Goal: Information Seeking & Learning: Check status

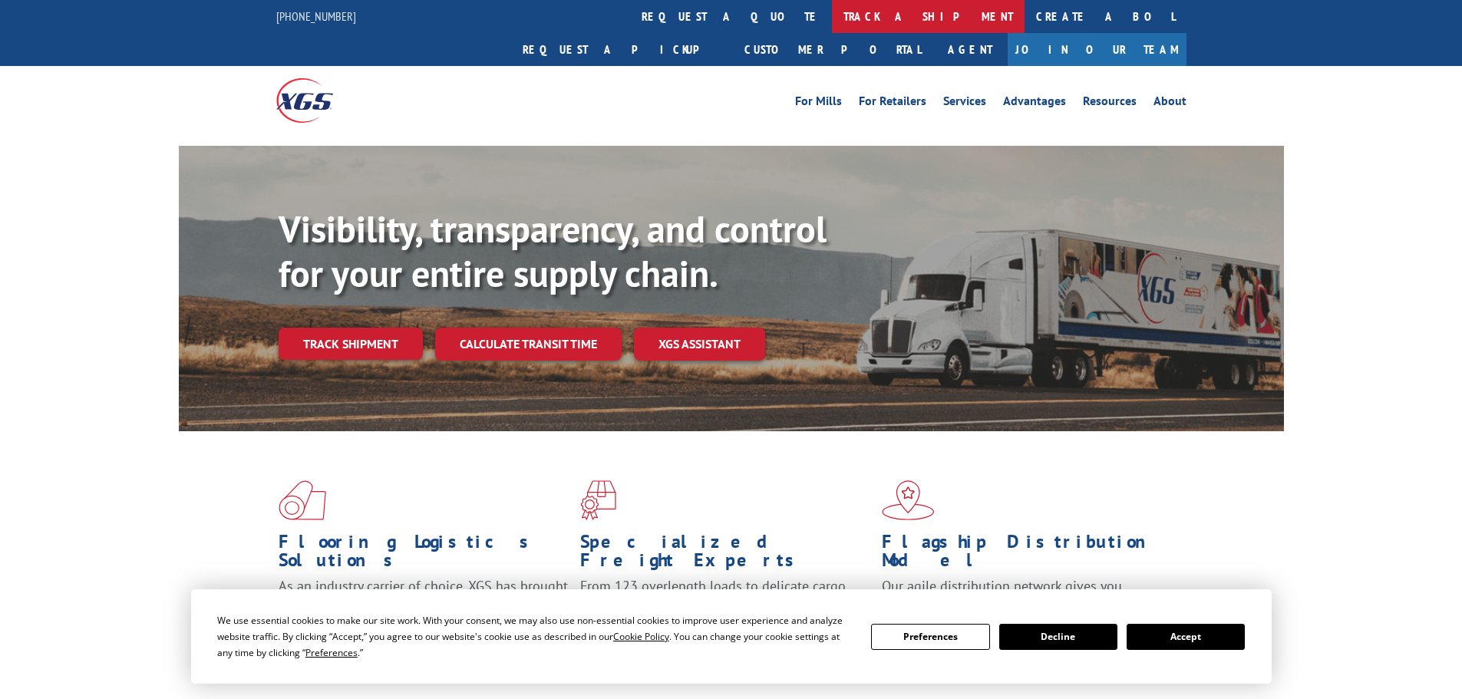
click at [832, 20] on link "track a shipment" at bounding box center [928, 16] width 193 height 33
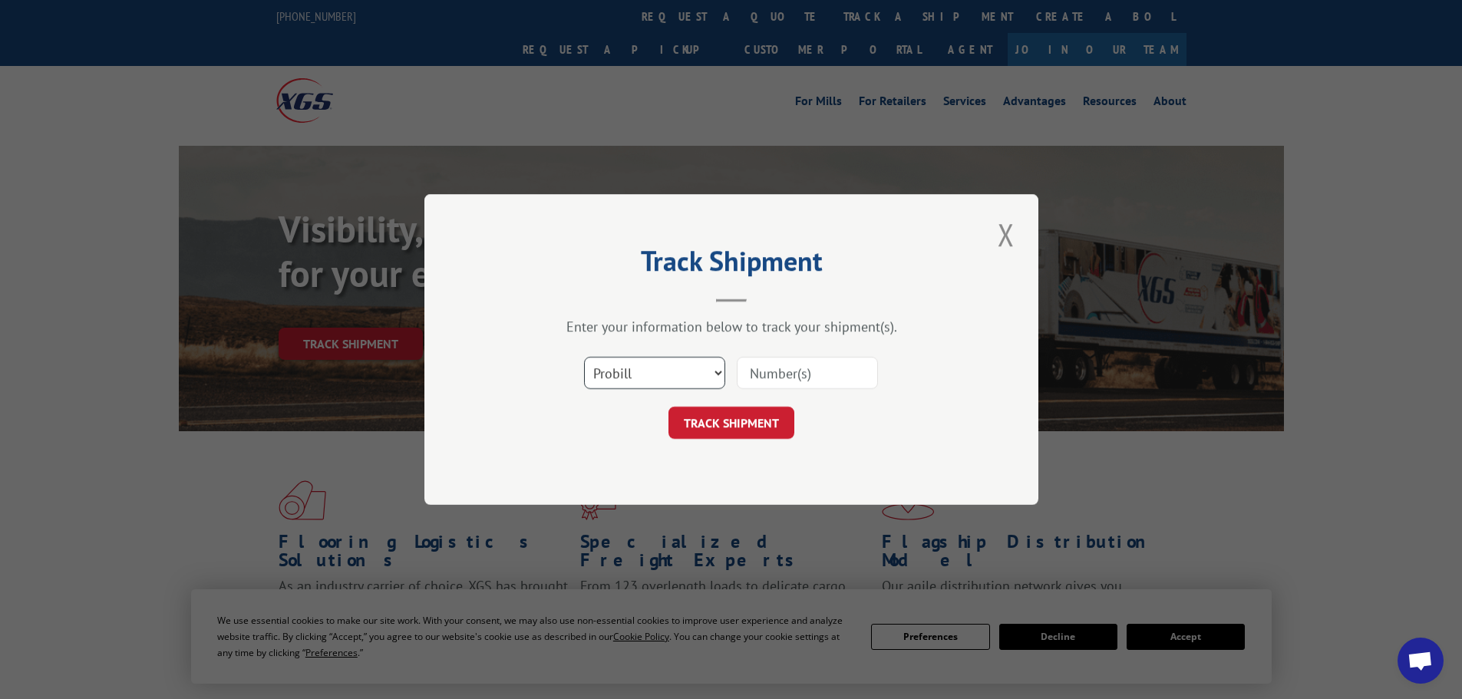
click at [665, 373] on select "Select category... Probill BOL PO" at bounding box center [654, 373] width 141 height 32
select select "po"
click at [584, 357] on select "Select category... Probill BOL PO" at bounding box center [654, 373] width 141 height 32
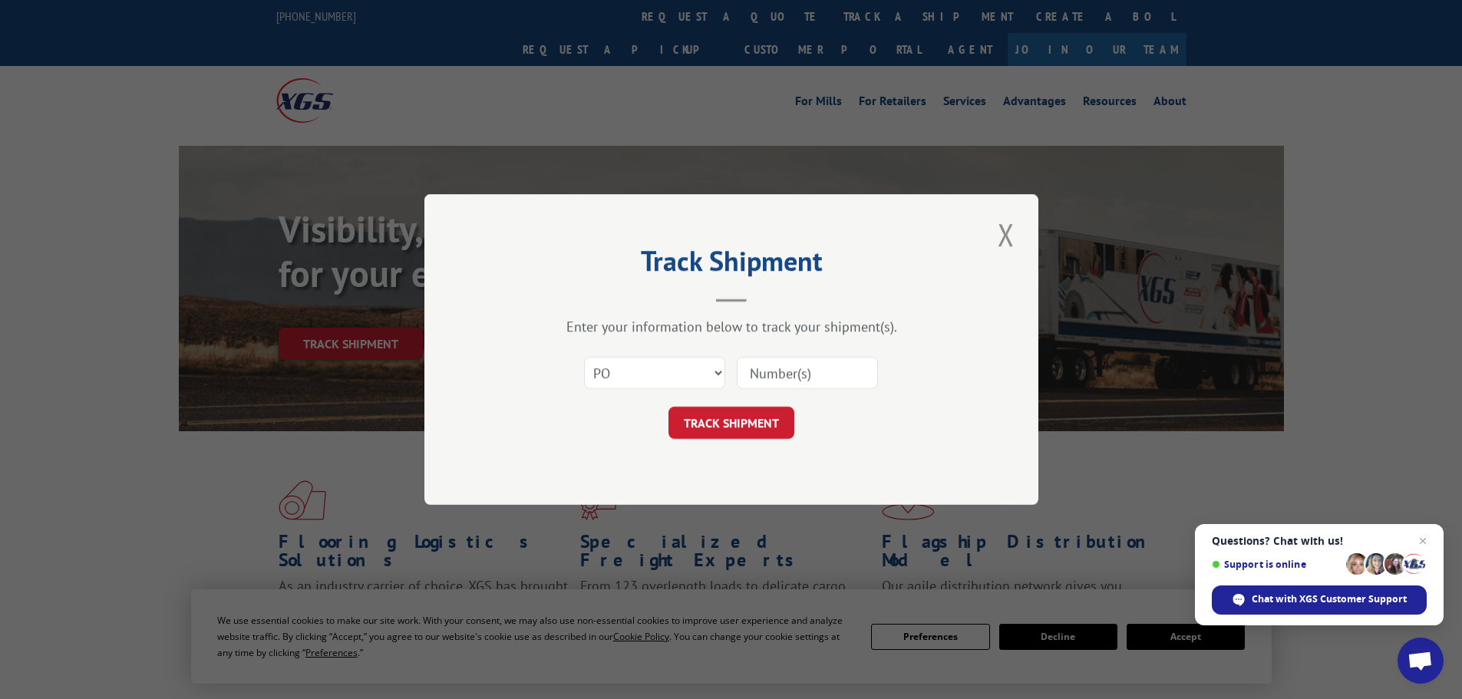
click at [803, 365] on input at bounding box center [807, 373] width 141 height 32
paste input "15518833"
type input "15518833"
click at [745, 427] on button "TRACK SHIPMENT" at bounding box center [732, 423] width 126 height 32
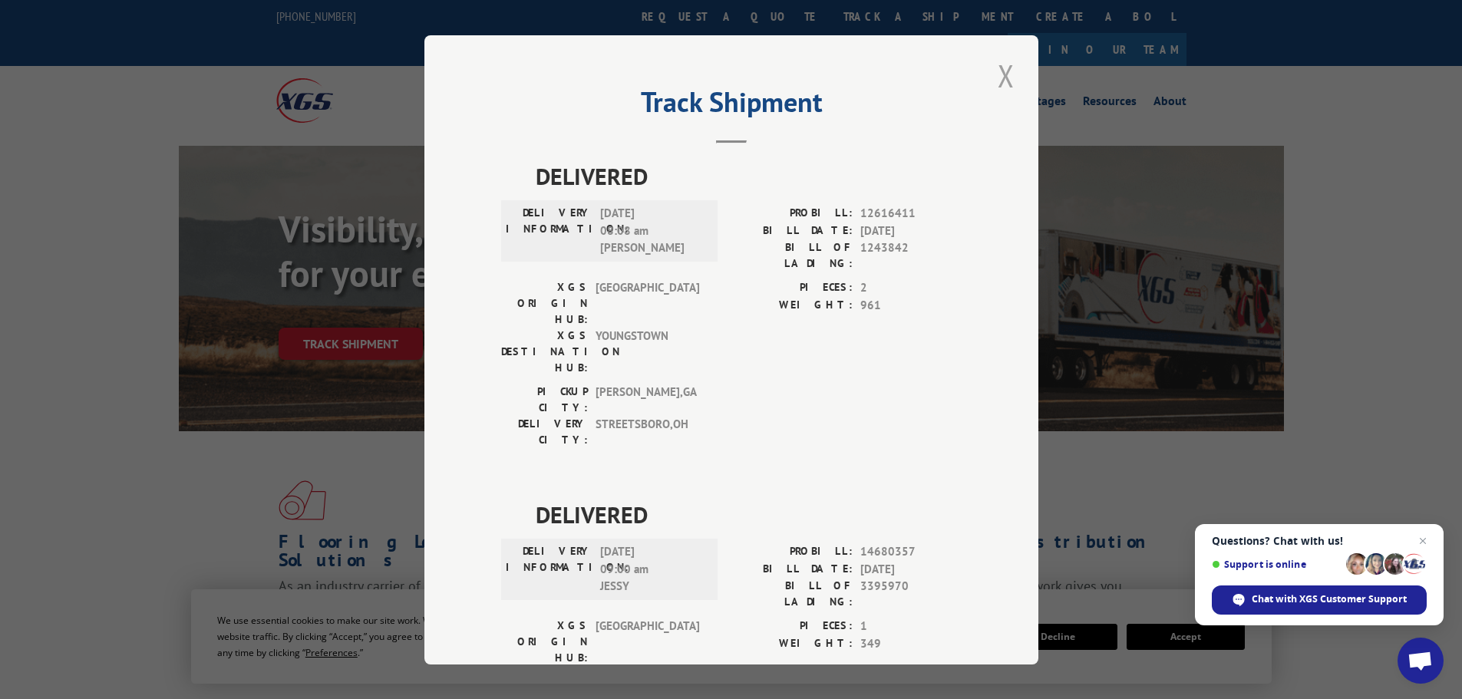
click at [999, 80] on button "Close modal" at bounding box center [1006, 75] width 26 height 42
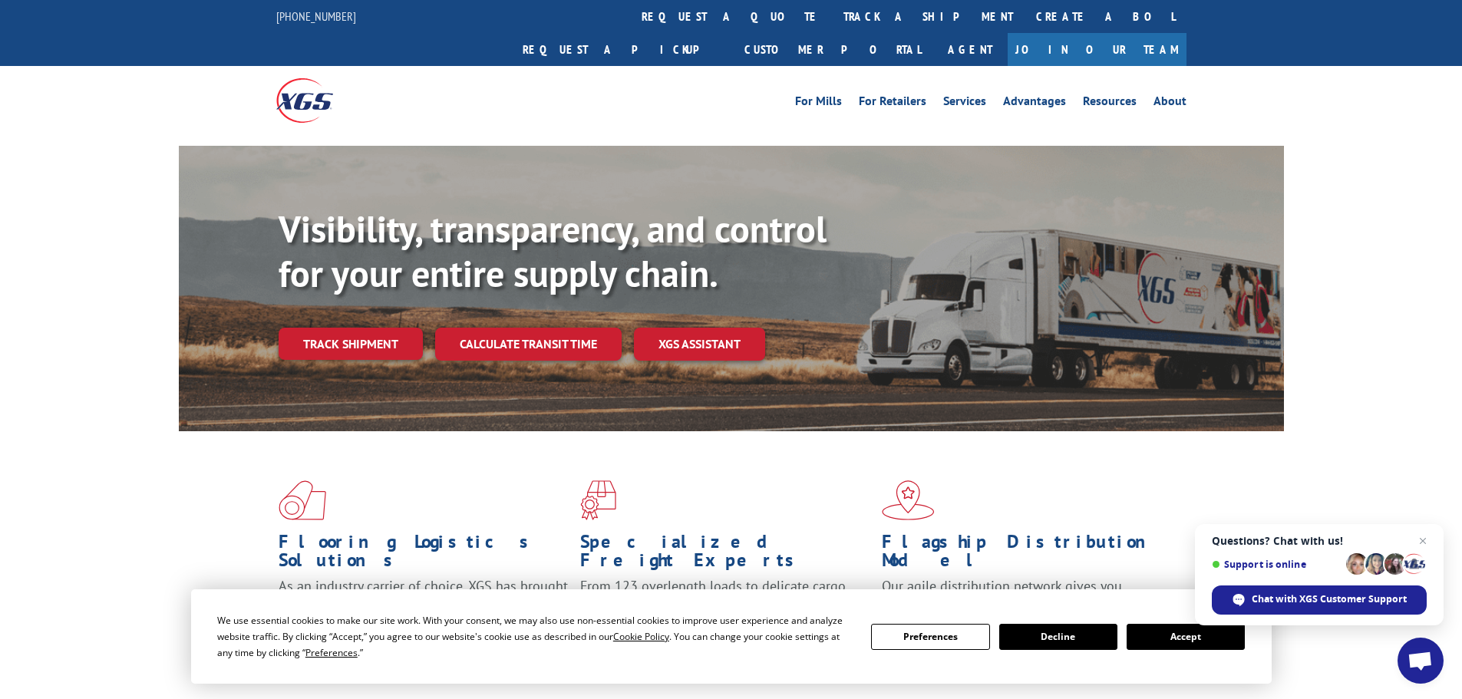
click at [832, 12] on link "track a shipment" at bounding box center [928, 16] width 193 height 33
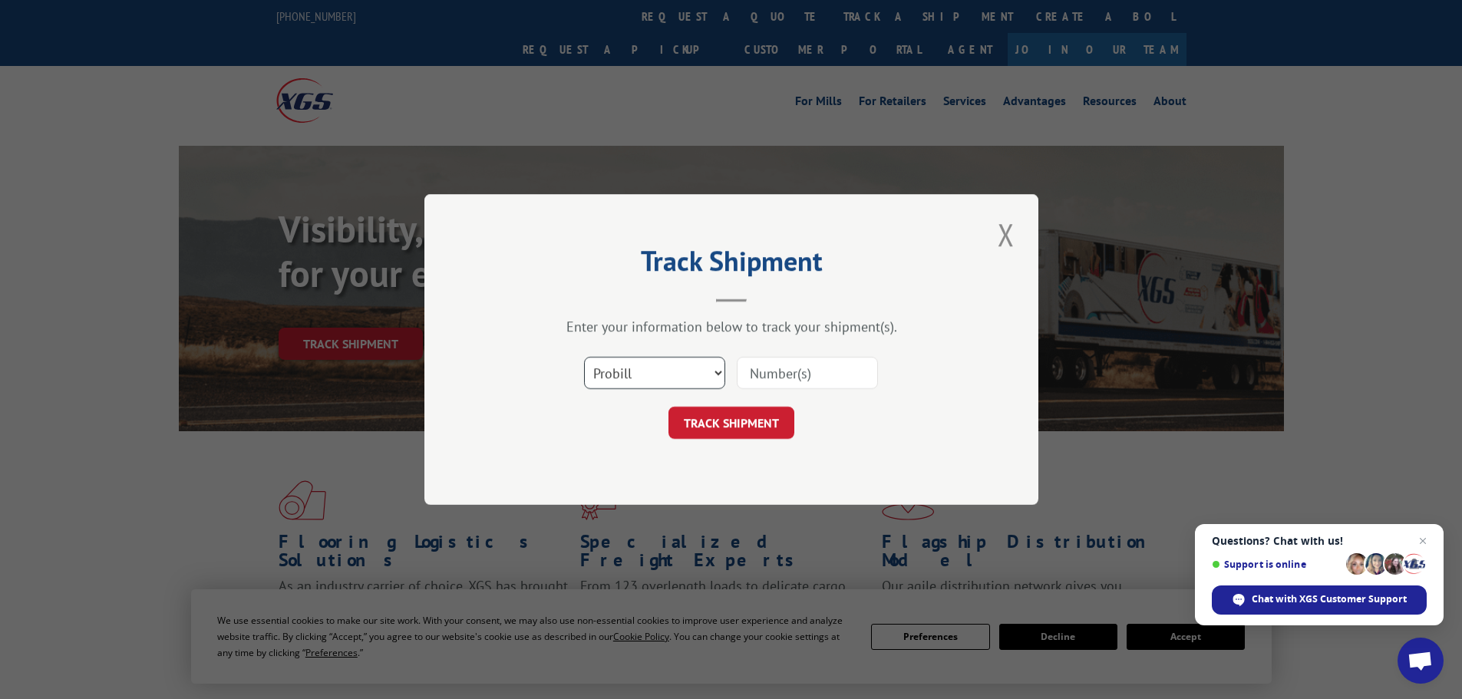
click at [649, 373] on select "Select category... Probill BOL PO" at bounding box center [654, 373] width 141 height 32
select select "po"
click at [584, 357] on select "Select category... Probill BOL PO" at bounding box center [654, 373] width 141 height 32
click at [788, 376] on input at bounding box center [807, 373] width 141 height 32
paste input "15518864"
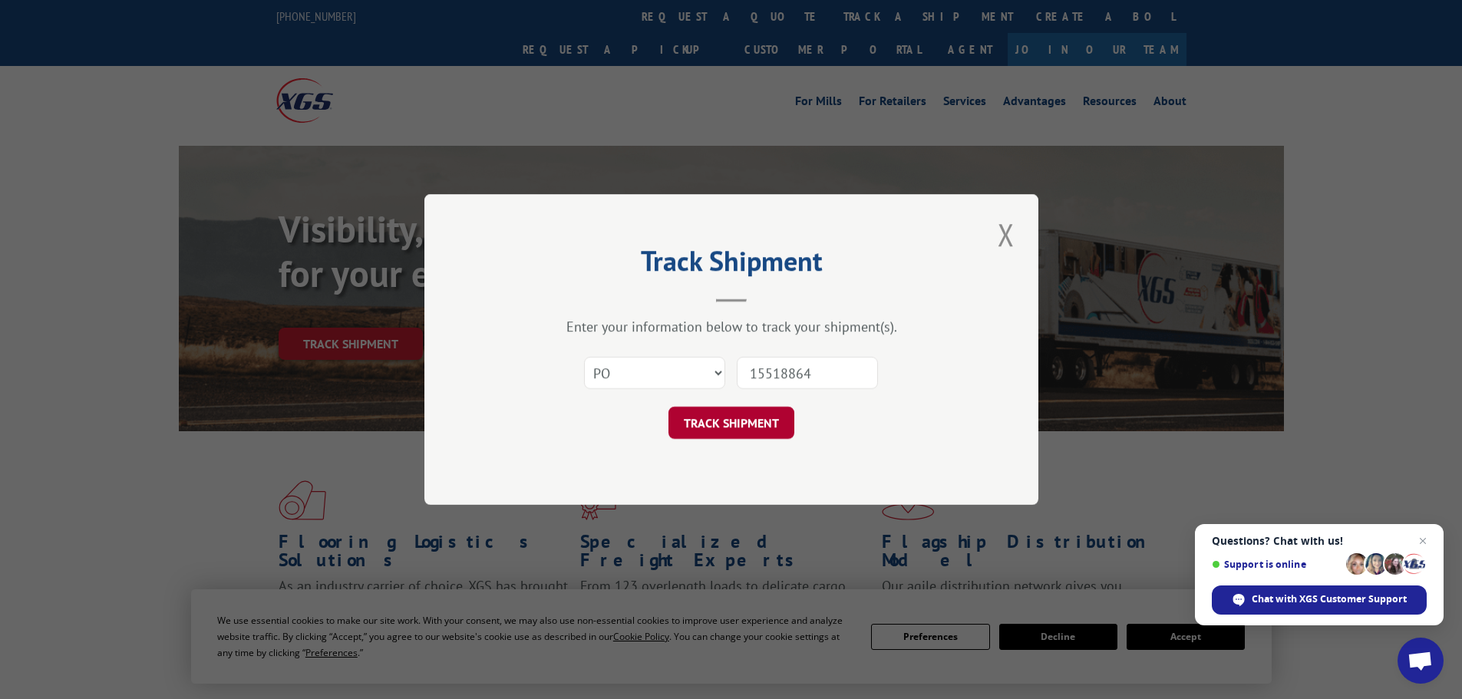
type input "15518864"
click at [752, 424] on button "TRACK SHIPMENT" at bounding box center [732, 423] width 126 height 32
